Goal: Find contact information: Find contact information

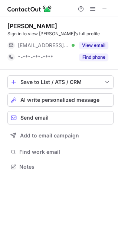
scroll to position [162, 118]
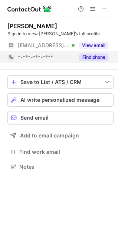
click at [97, 61] on button "Find phone" at bounding box center [93, 56] width 29 height 7
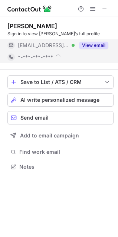
click at [93, 44] on button "View email" at bounding box center [93, 45] width 29 height 7
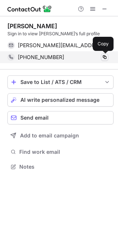
click at [103, 58] on span at bounding box center [105, 57] width 6 height 6
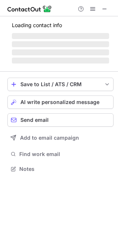
scroll to position [162, 118]
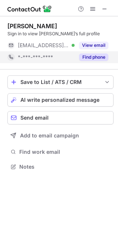
click at [95, 52] on div "Find phone" at bounding box center [92, 57] width 34 height 12
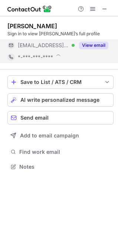
click at [95, 48] on div "pritish sah Sign in to view pritish’s full profile ***@safexpress.com Verified …" at bounding box center [59, 118] width 118 height 237
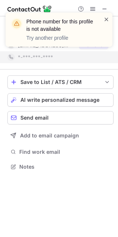
click at [104, 22] on span at bounding box center [107, 19] width 6 height 7
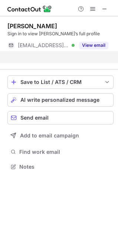
click at [97, 47] on div "Phone number for this profile is not available Try another profile pritish sah …" at bounding box center [59, 118] width 118 height 237
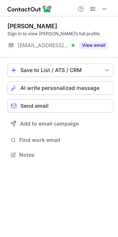
click at [97, 47] on button "View email" at bounding box center [93, 45] width 29 height 7
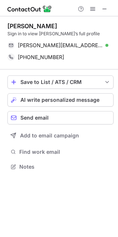
scroll to position [162, 118]
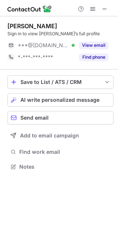
scroll to position [162, 118]
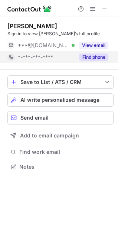
click at [95, 58] on button "Find phone" at bounding box center [93, 56] width 29 height 7
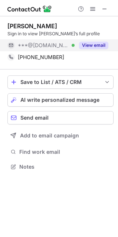
click at [94, 43] on button "View email" at bounding box center [93, 45] width 29 height 7
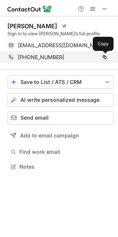
click at [106, 57] on span at bounding box center [105, 57] width 6 height 6
